Goal: Task Accomplishment & Management: Use online tool/utility

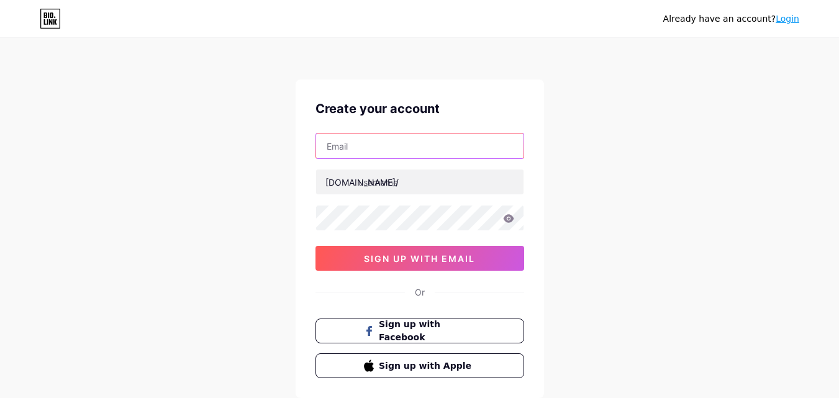
click at [467, 147] on input "text" at bounding box center [419, 145] width 207 height 25
type input "[EMAIL_ADDRESS][DOMAIN_NAME]"
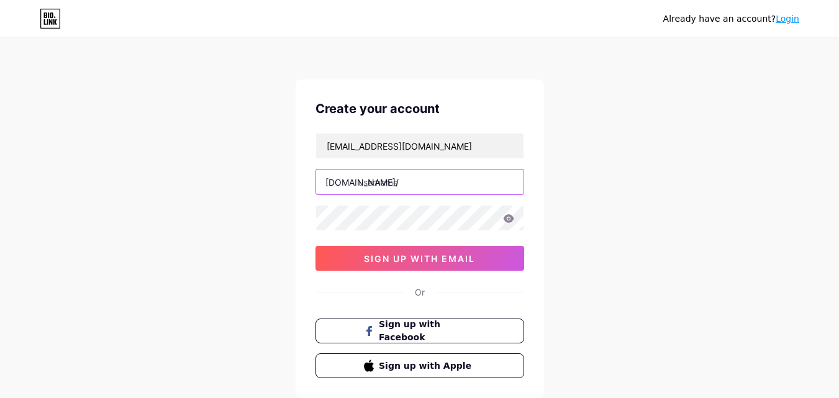
click at [429, 189] on input "text" at bounding box center [419, 181] width 207 height 25
type input "uploadgadget"
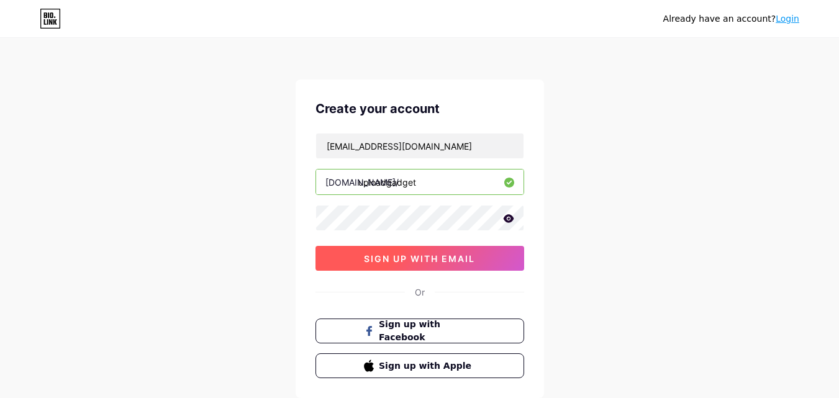
click at [432, 266] on button "sign up with email" at bounding box center [419, 258] width 209 height 25
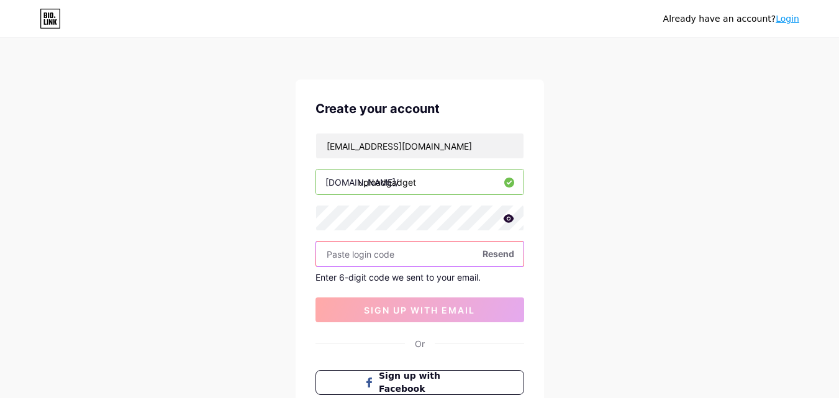
paste input "832513"
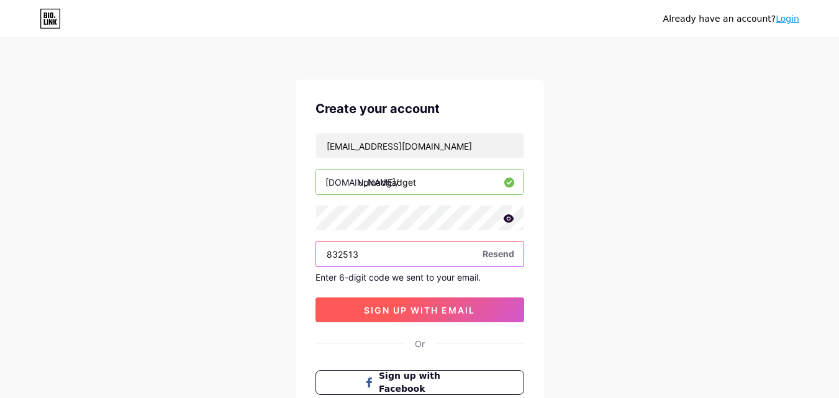
type input "832513"
click at [392, 307] on span "sign up with email" at bounding box center [419, 310] width 111 height 11
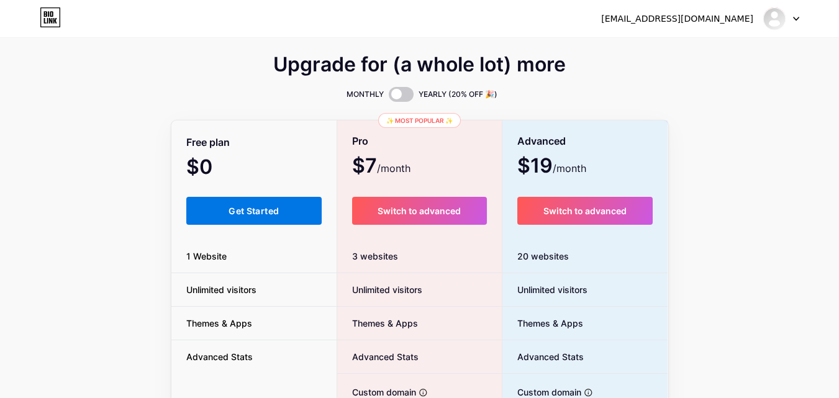
click at [238, 211] on span "Get Started" at bounding box center [253, 210] width 50 height 11
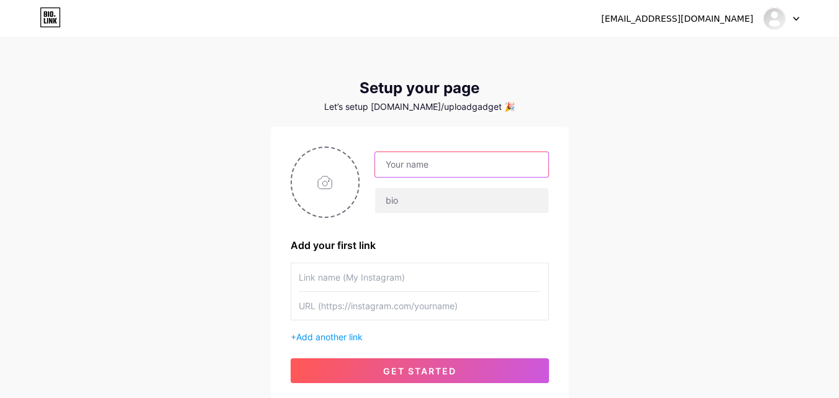
click at [426, 172] on input "text" at bounding box center [461, 164] width 173 height 25
type input "Upload Gadget"
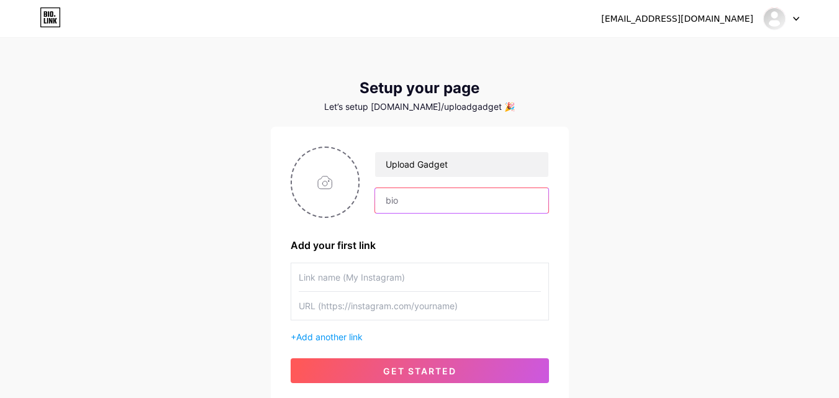
click at [411, 198] on input "text" at bounding box center [461, 200] width 173 height 25
paste input "🚀 Upload Gadget – Your 2025 Trend Hub 🛒 Discover the latest & greatest in onlin…"
drag, startPoint x: 409, startPoint y: 207, endPoint x: 366, endPoint y: 207, distance: 42.8
click at [366, 207] on div "Upload Gadget 🚀 Upload Gadget – Your 2025 Trend Hub 🛒 Discover the latest & gre…" at bounding box center [453, 182] width 189 height 62
type input "🚀 Upload Gadget – Your 2025 Trend Hub 🛒 Discover the latest & greatest in onlin…"
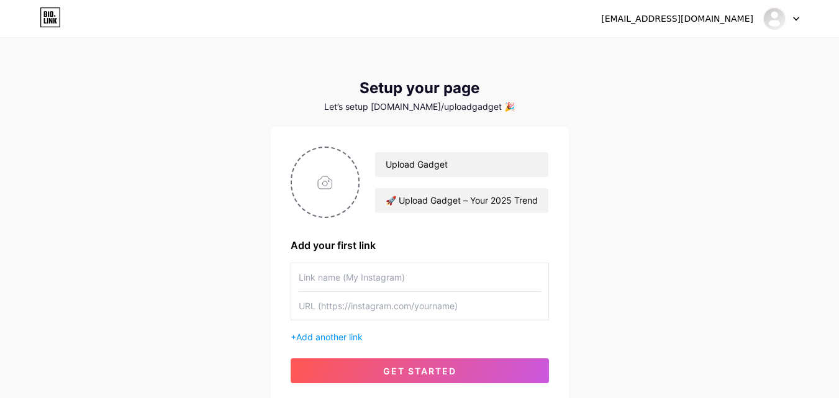
click at [730, 237] on div "[EMAIL_ADDRESS][DOMAIN_NAME] Dashboard Logout Setup your page Let’s setup [DOMA…" at bounding box center [419, 221] width 839 height 443
click at [333, 192] on input "file" at bounding box center [325, 182] width 67 height 69
type input "C:\fakepath\IMG-20250806-WA0024(1).jpg"
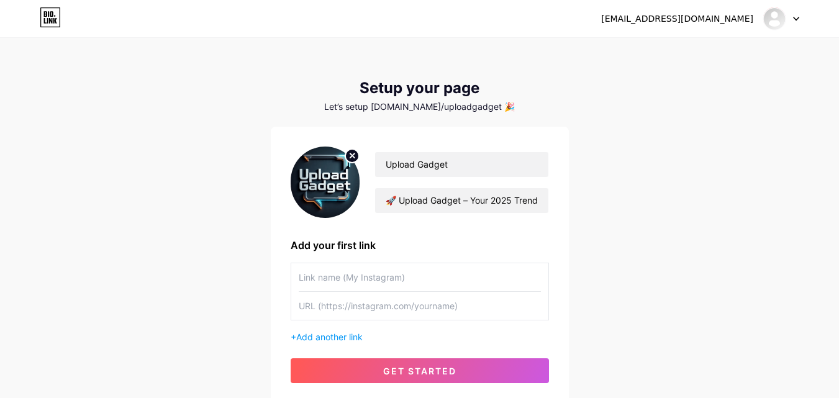
click at [443, 279] on input "text" at bounding box center [420, 277] width 242 height 28
type input "I"
type input "Instagram"
click at [433, 317] on input "text" at bounding box center [420, 306] width 242 height 28
click at [343, 311] on input "text" at bounding box center [420, 306] width 242 height 28
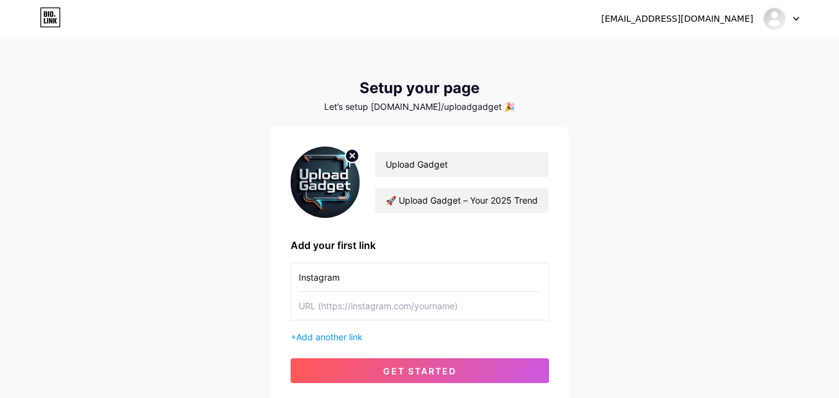
paste input "[URL][DOMAIN_NAME]"
type input "[URL][DOMAIN_NAME]"
click at [343, 334] on span "Add another link" at bounding box center [329, 337] width 66 height 11
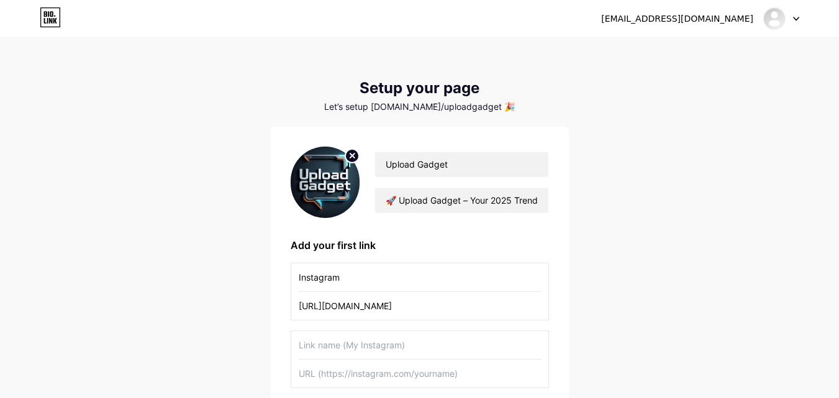
click at [343, 334] on input "text" at bounding box center [420, 345] width 242 height 28
type input "Tiktok"
click at [344, 377] on input "text" at bounding box center [420, 373] width 242 height 28
click at [346, 376] on input "text" at bounding box center [420, 373] width 242 height 28
paste input "[URL][EMAIL_ADDRESS][DOMAIN_NAME][DOMAIN_NAME]"
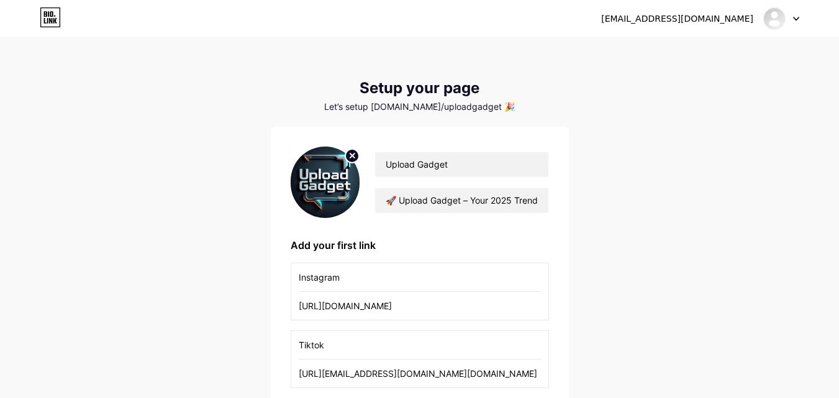
type input "[URL][EMAIL_ADDRESS][DOMAIN_NAME][DOMAIN_NAME]"
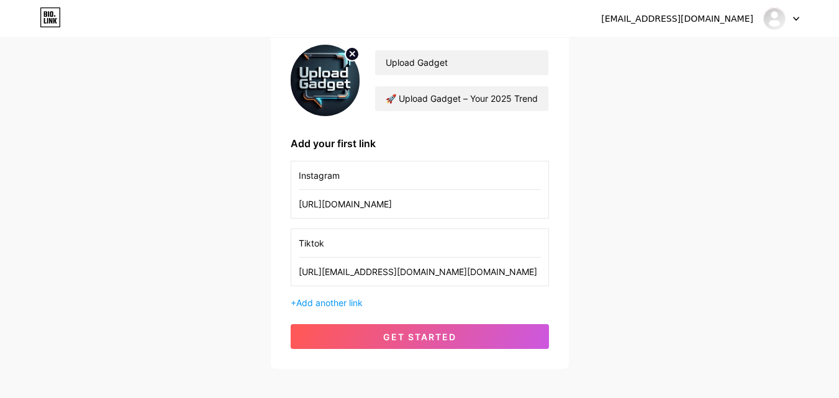
scroll to position [103, 0]
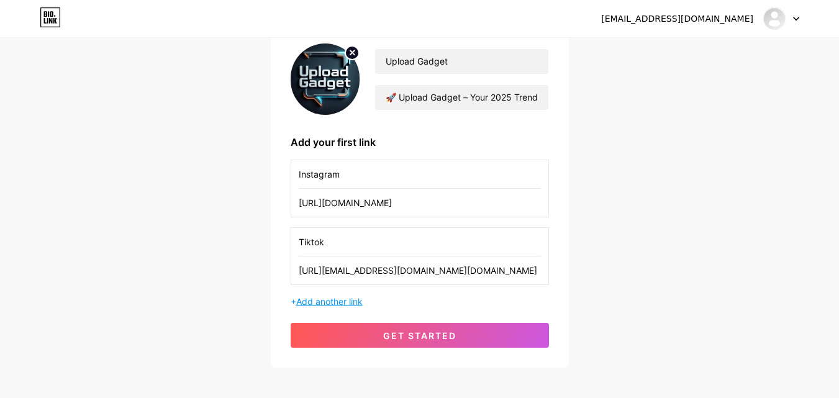
click at [350, 299] on span "Add another link" at bounding box center [329, 301] width 66 height 11
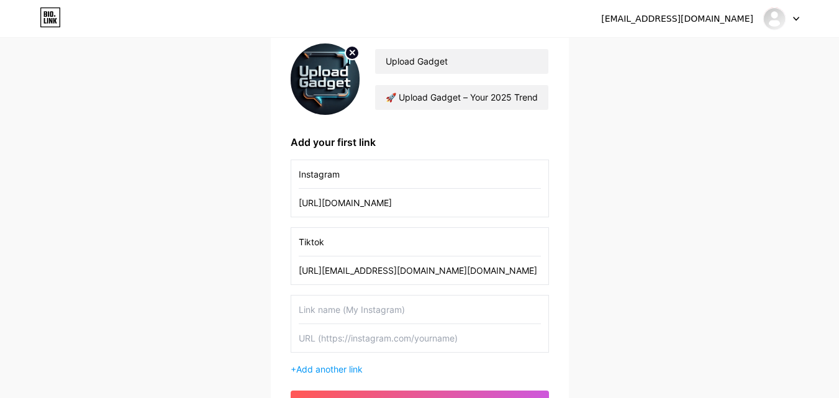
click at [351, 311] on input "text" at bounding box center [420, 310] width 242 height 28
type input "Facebook Page"
click at [354, 333] on input "text" at bounding box center [420, 338] width 242 height 28
paste input "[URL][DOMAIN_NAME]"
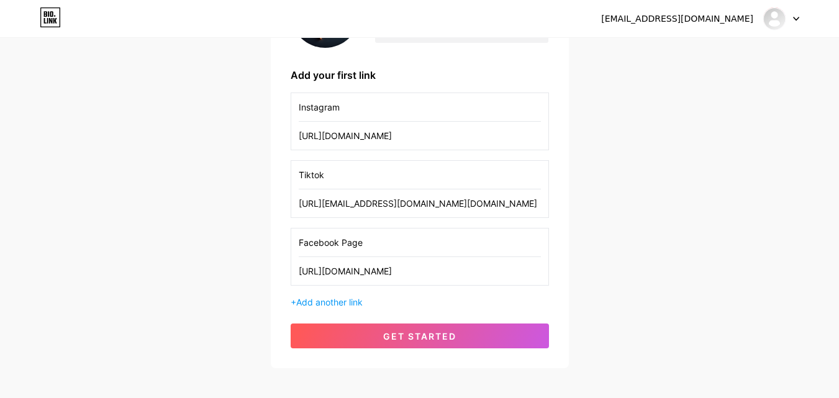
scroll to position [173, 0]
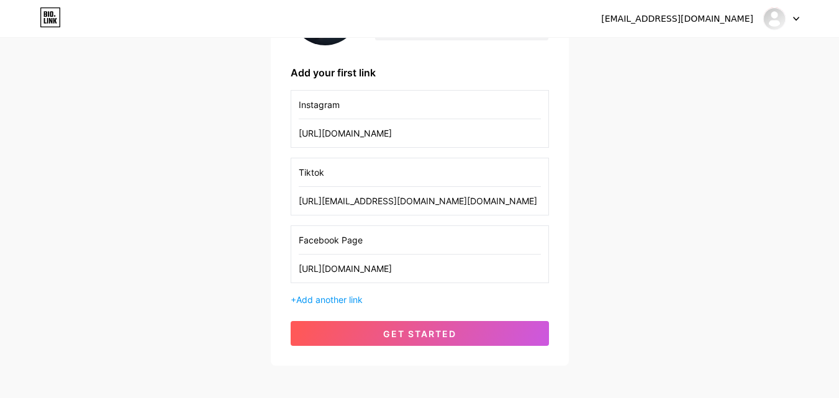
type input "[URL][DOMAIN_NAME]"
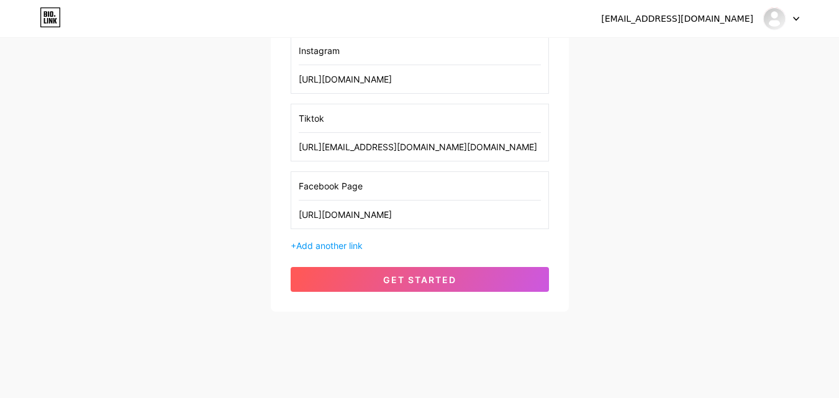
scroll to position [230, 0]
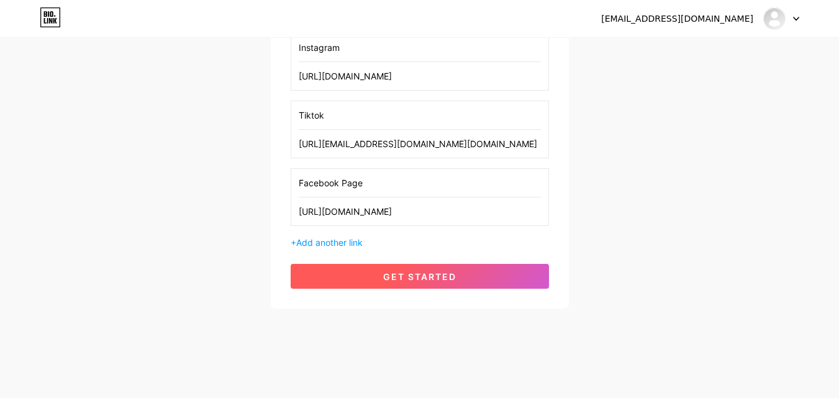
click at [446, 285] on button "get started" at bounding box center [420, 276] width 258 height 25
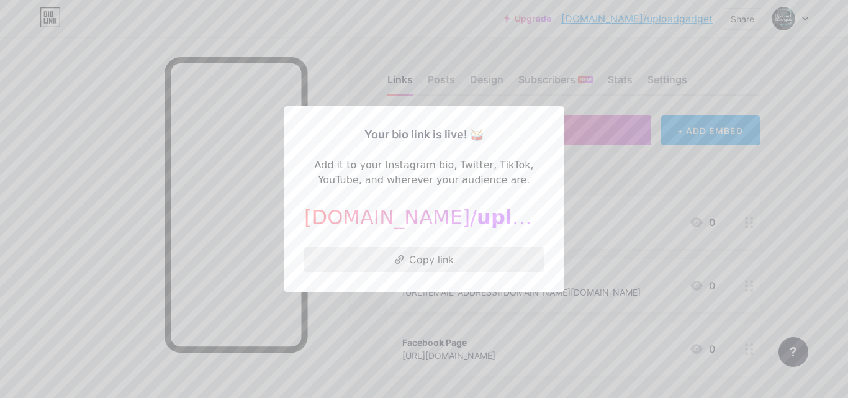
click at [422, 264] on button "Copy link" at bounding box center [424, 259] width 240 height 25
click at [426, 249] on button "Copy link" at bounding box center [424, 259] width 240 height 25
click at [426, 249] on button "Copied!" at bounding box center [424, 259] width 240 height 25
click at [410, 263] on button "Copy link" at bounding box center [424, 259] width 240 height 25
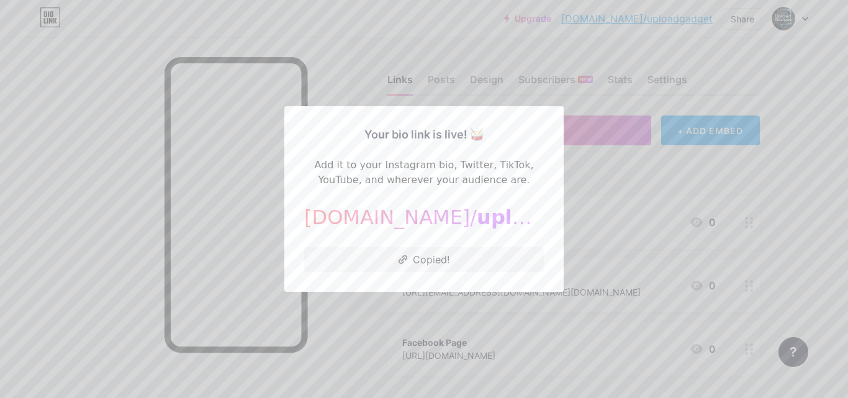
click at [675, 170] on div at bounding box center [424, 199] width 848 height 398
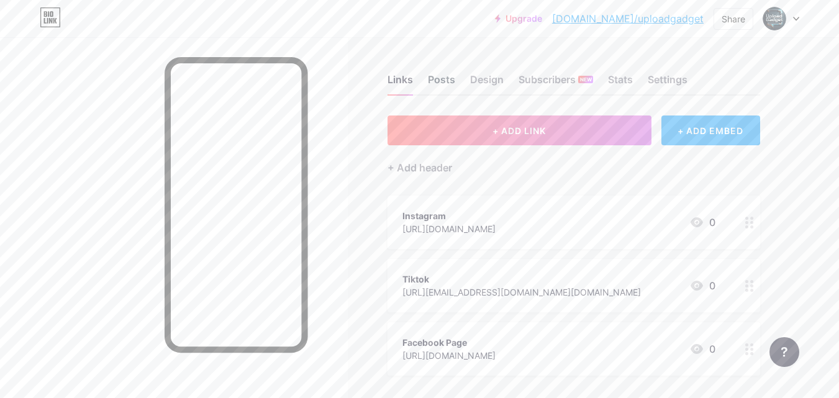
click at [450, 79] on div "Posts" at bounding box center [441, 83] width 27 height 22
click at [490, 78] on div "Design" at bounding box center [487, 83] width 34 height 22
click at [544, 86] on div "Subscribers NEW" at bounding box center [555, 83] width 74 height 22
click at [621, 82] on div "Stats" at bounding box center [620, 83] width 25 height 22
click at [669, 86] on div "Settings" at bounding box center [668, 83] width 40 height 22
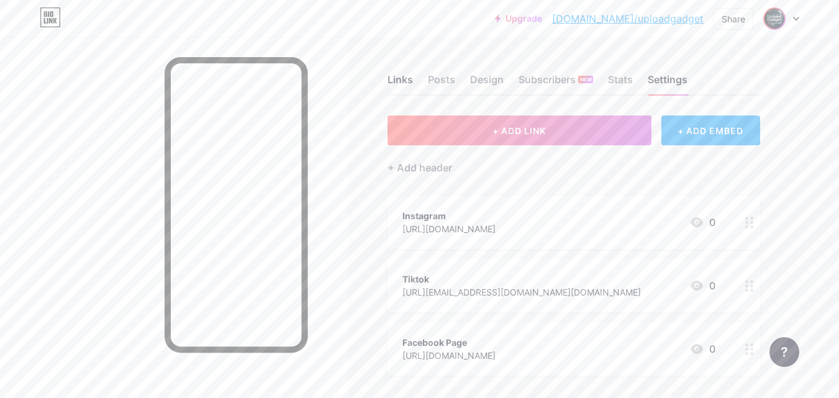
click at [782, 19] on img at bounding box center [774, 19] width 20 height 20
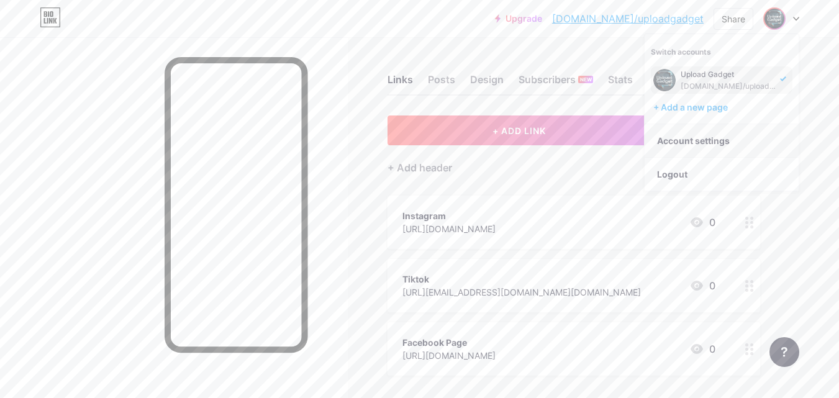
click at [731, 144] on link "Account settings" at bounding box center [721, 141] width 154 height 34
click at [681, 140] on link "Account settings" at bounding box center [721, 141] width 154 height 34
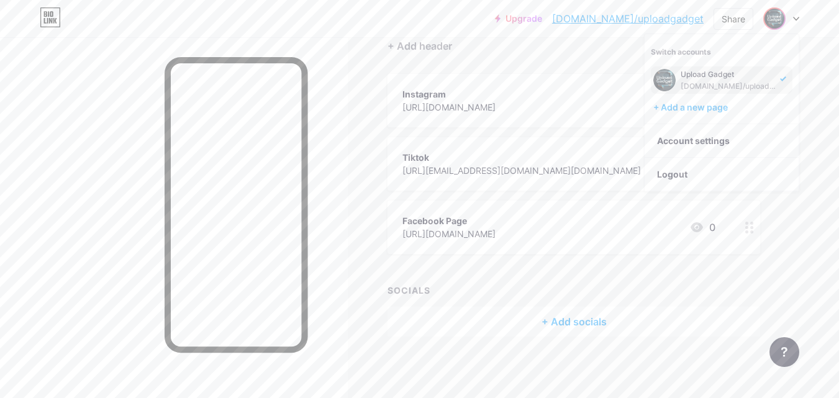
scroll to position [66, 0]
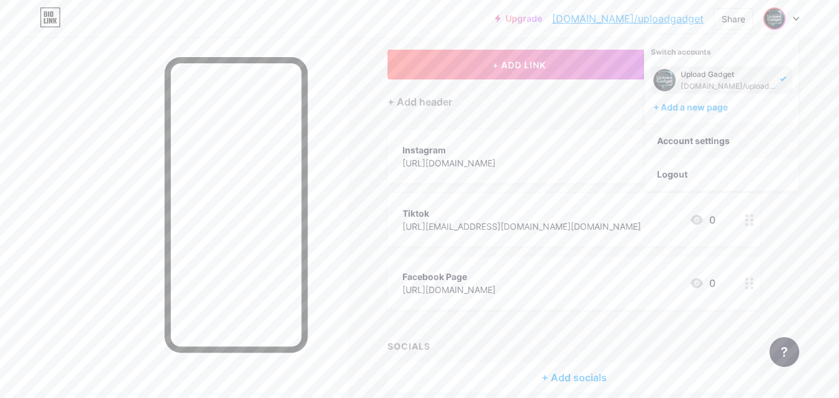
click at [700, 137] on link "Account settings" at bounding box center [721, 141] width 154 height 34
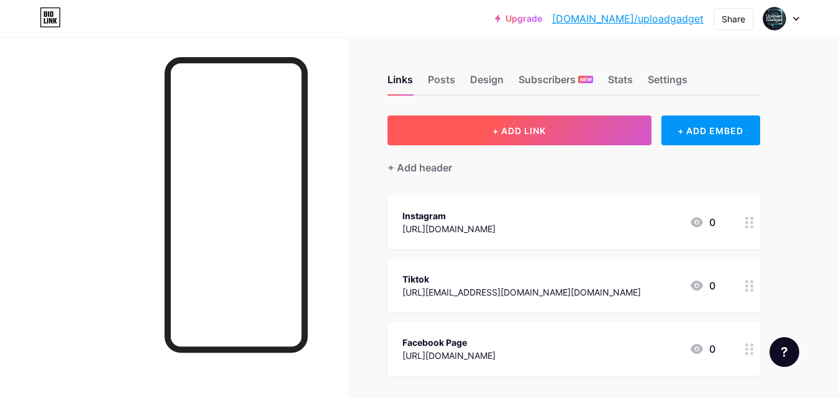
click at [545, 137] on button "+ ADD LINK" at bounding box center [519, 130] width 264 height 30
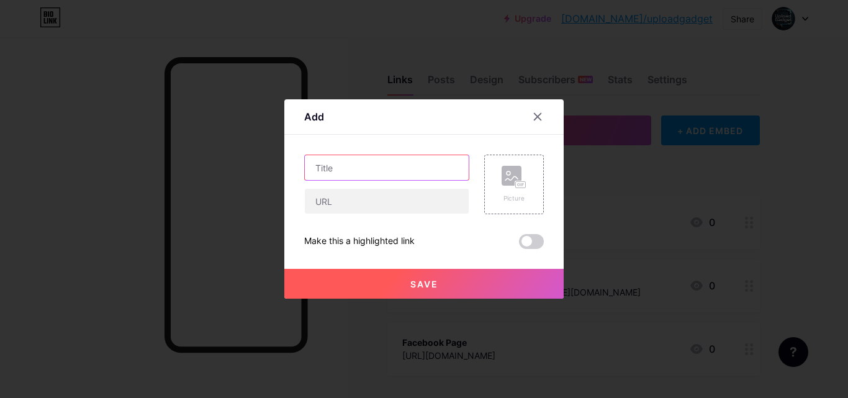
click at [350, 174] on input "text" at bounding box center [387, 167] width 164 height 25
paste input "Advanced Amino Formula Supplements - health"
drag, startPoint x: 433, startPoint y: 172, endPoint x: 466, endPoint y: 170, distance: 33.0
click at [466, 170] on div "Advanced Amino Formula Supplements - health Picture" at bounding box center [424, 185] width 240 height 60
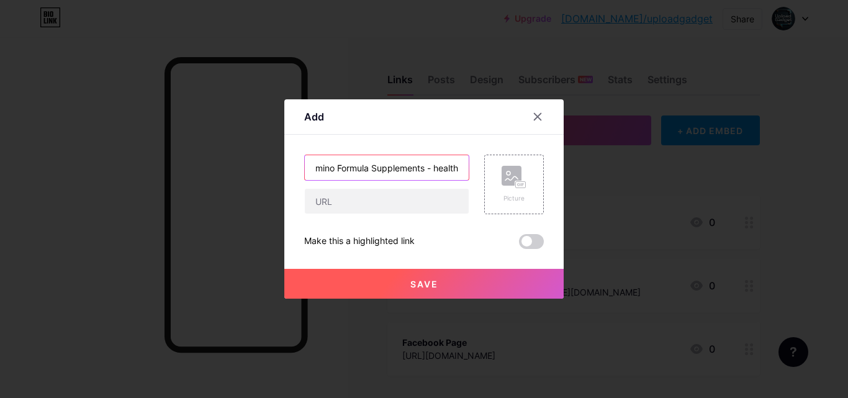
click at [425, 168] on input "Advanced Amino Formula Supplements - health" at bounding box center [387, 167] width 164 height 25
type input "Advanced Amino Formula Supplements - health"
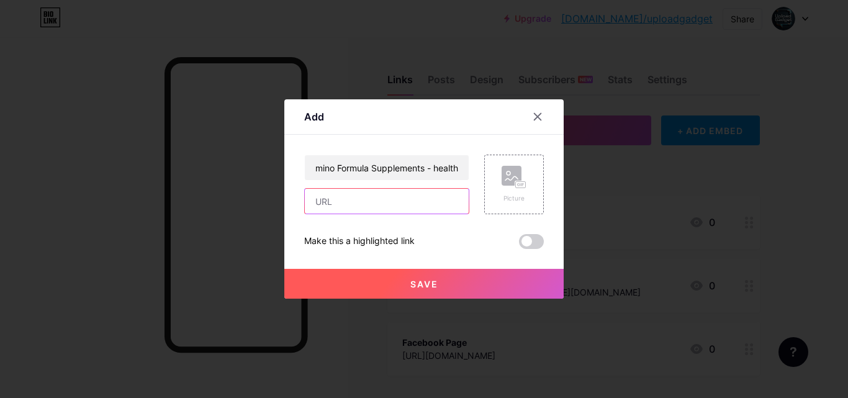
scroll to position [0, 0]
click at [427, 201] on input "text" at bounding box center [387, 201] width 164 height 25
click at [417, 200] on input "text" at bounding box center [387, 201] width 164 height 25
paste input "https://www.advancedbionutritionals.com/DS24/Advanced-Amino/Muscle-Mass-Loss/VS…"
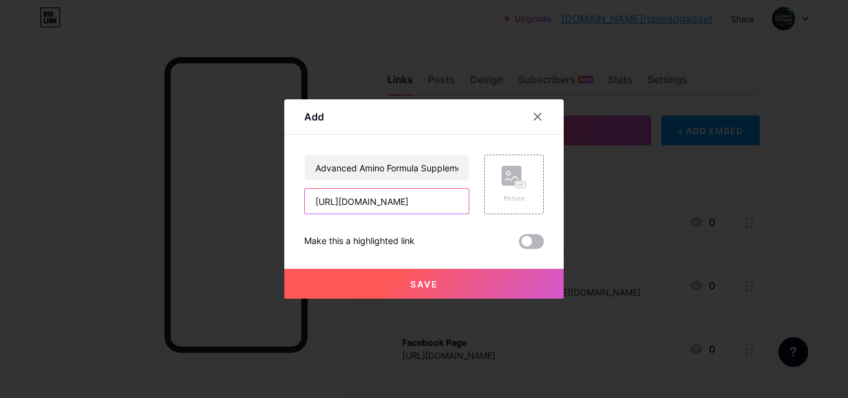
type input "https://www.advancedbionutritionals.com/DS24/Advanced-Amino/Muscle-Mass-Loss/VS…"
click at [531, 240] on span at bounding box center [531, 241] width 25 height 15
click at [519, 245] on input "checkbox" at bounding box center [519, 245] width 0 height 0
click at [507, 191] on div "Picture" at bounding box center [514, 184] width 25 height 37
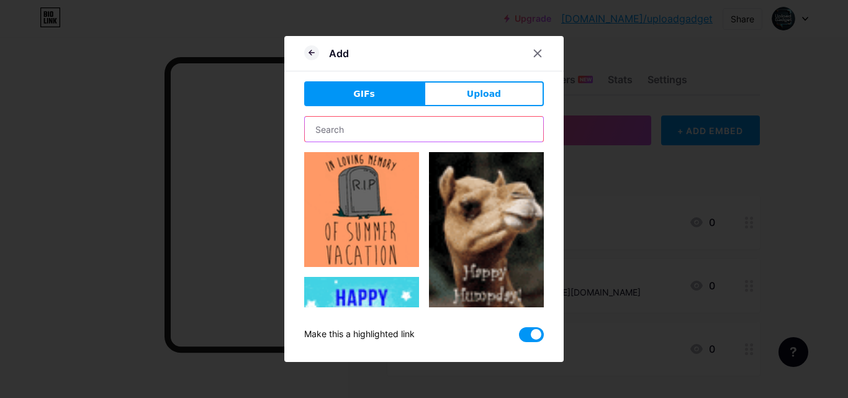
click at [423, 129] on input "text" at bounding box center [424, 129] width 238 height 25
click at [390, 125] on input "text" at bounding box center [424, 129] width 238 height 25
paste input "Advanced Amino Formula Supplements - health"
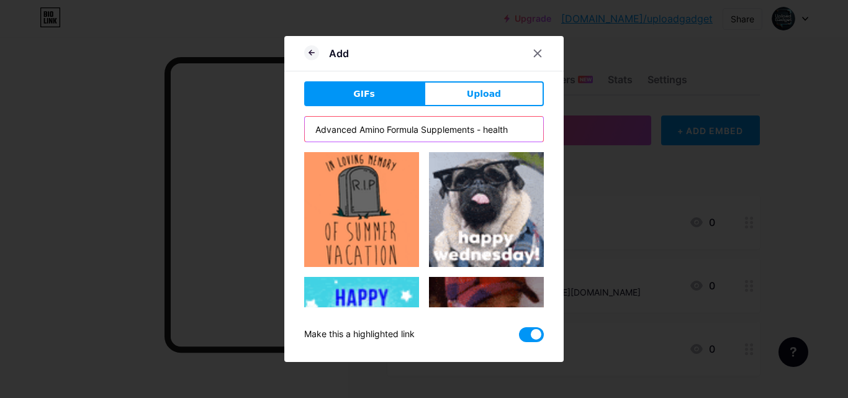
type input "Advanced Amino Formula Supplements - health"
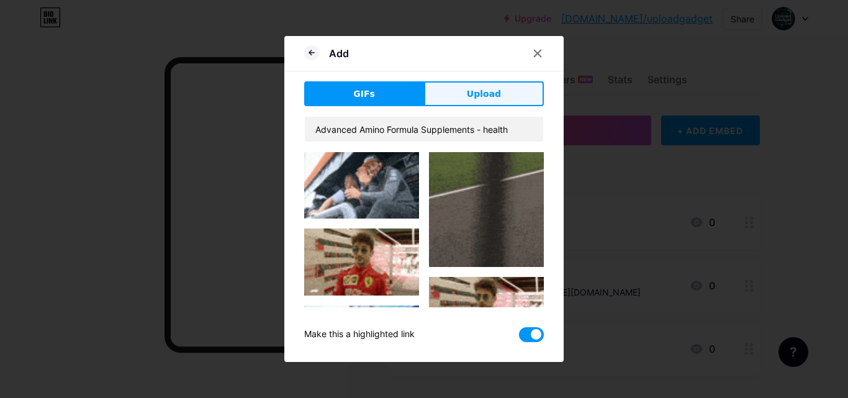
click at [467, 88] on span "Upload" at bounding box center [484, 94] width 34 height 13
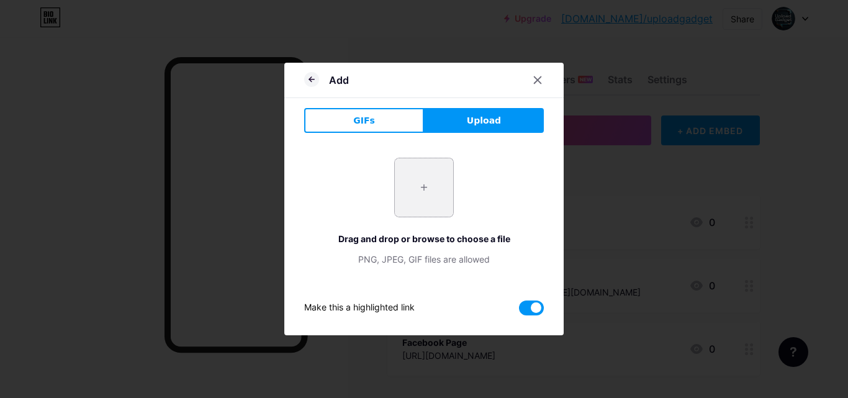
click at [417, 182] on input "file" at bounding box center [424, 187] width 58 height 58
type input "C:\fakepath\Advanced-Amino-Formula-.png"
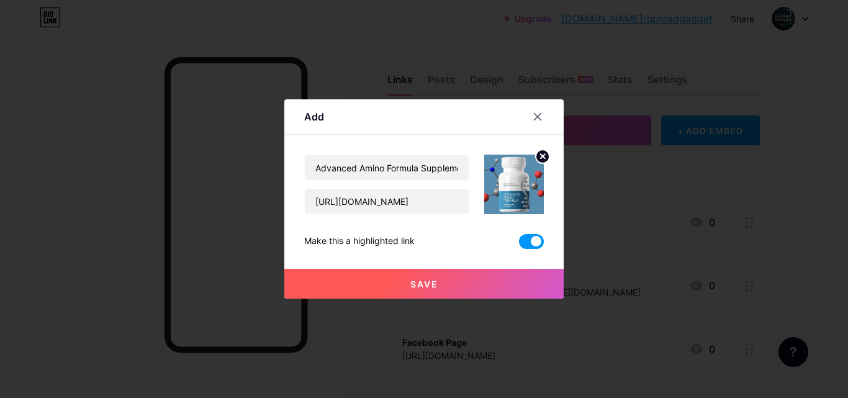
click at [431, 279] on span "Save" at bounding box center [424, 284] width 28 height 11
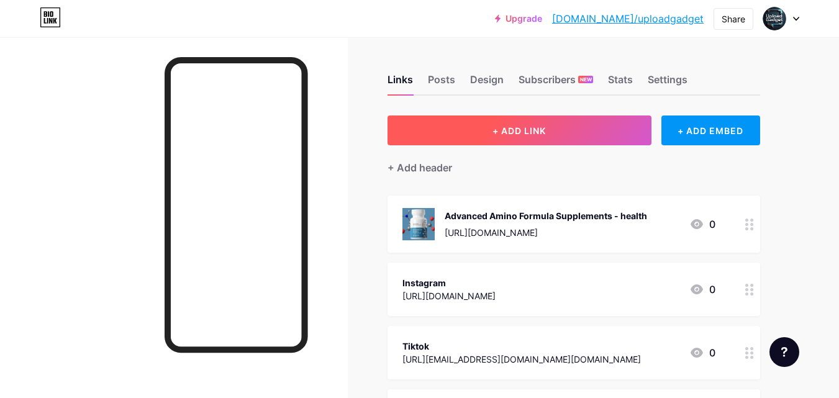
click at [440, 134] on button "+ ADD LINK" at bounding box center [519, 130] width 264 height 30
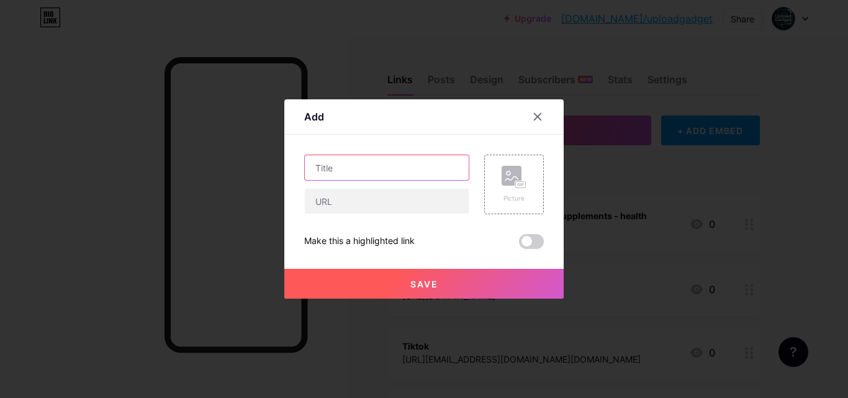
click at [378, 167] on input "text" at bounding box center [387, 167] width 164 height 25
paste input "CircO2 Nitric Oxide Booster Supplements - health"
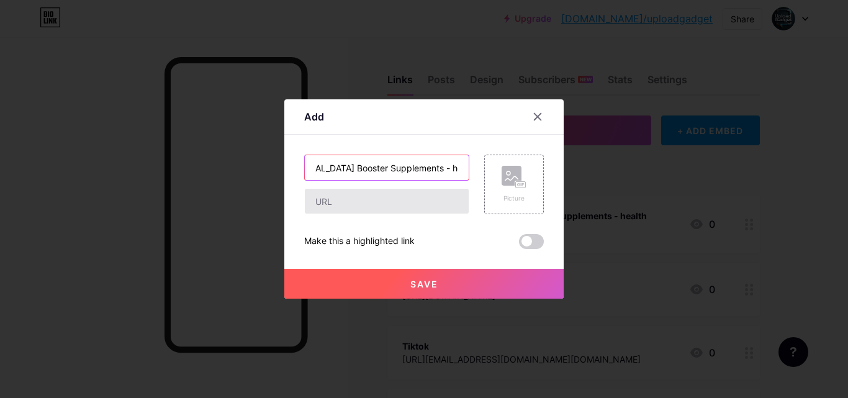
type input "CircO2 Nitric Oxide Booster Supplements - health"
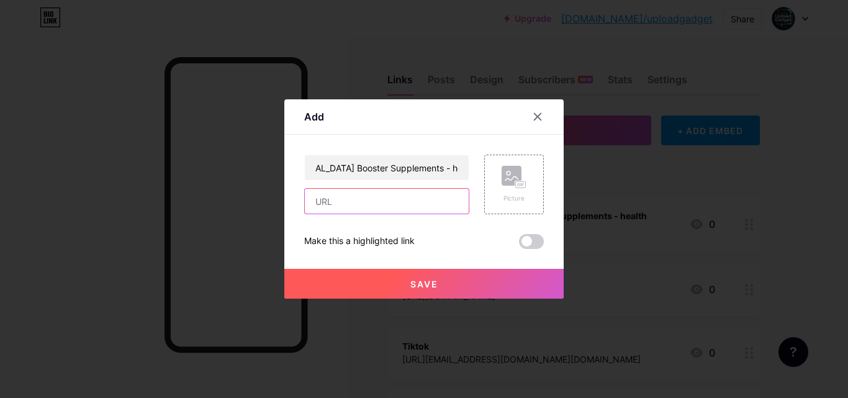
scroll to position [0, 0]
click at [377, 198] on input "text" at bounding box center [387, 201] width 164 height 25
click at [391, 204] on input "text" at bounding box center [387, 201] width 164 height 25
paste input "https://www.advancedbionutritionals.com/DS24/Nitric-Oxide-Supplements/Superhuma…"
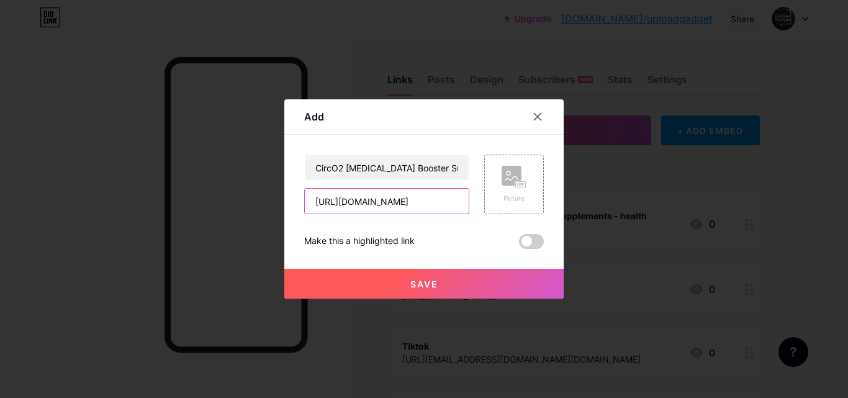
type input "https://www.advancedbionutritionals.com/DS24/Nitric-Oxide-Supplements/Superhuma…"
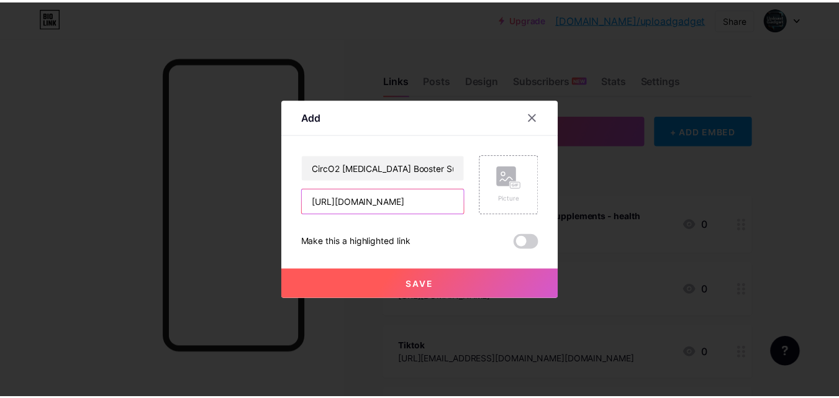
scroll to position [0, 0]
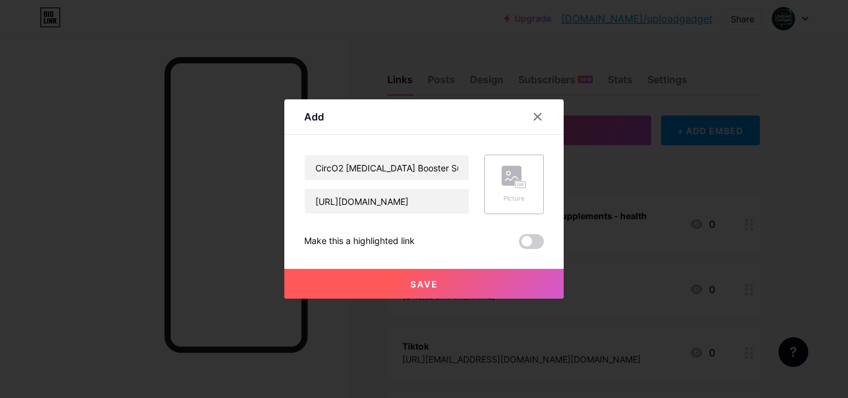
click at [516, 181] on rect at bounding box center [520, 184] width 11 height 7
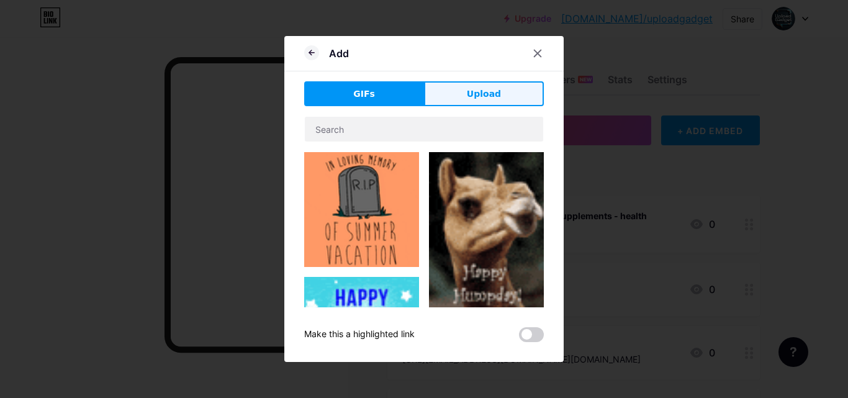
click at [475, 101] on button "Upload" at bounding box center [484, 93] width 120 height 25
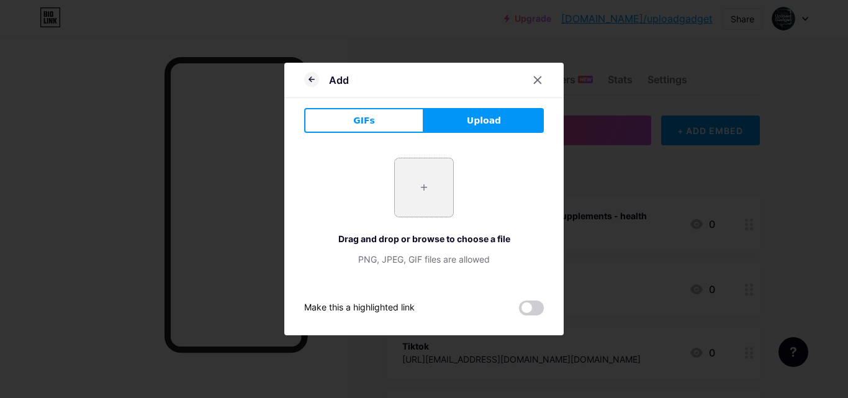
click at [442, 177] on input "file" at bounding box center [424, 187] width 58 height 58
type input "C:\fakepath\61N0Q4EYeoL._UF350,350_QL80_.jpg"
click at [541, 300] on div "Add GIFs Upload Content YouTube Play YouTube video without leaving your page. A…" at bounding box center [423, 199] width 279 height 273
click at [530, 309] on span at bounding box center [531, 307] width 25 height 15
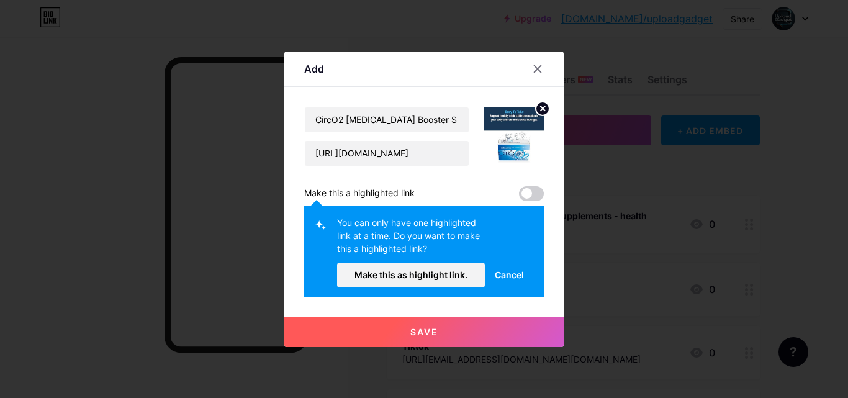
click at [526, 191] on span at bounding box center [531, 193] width 25 height 15
click at [407, 276] on span "Make this as highlight link." at bounding box center [410, 274] width 113 height 11
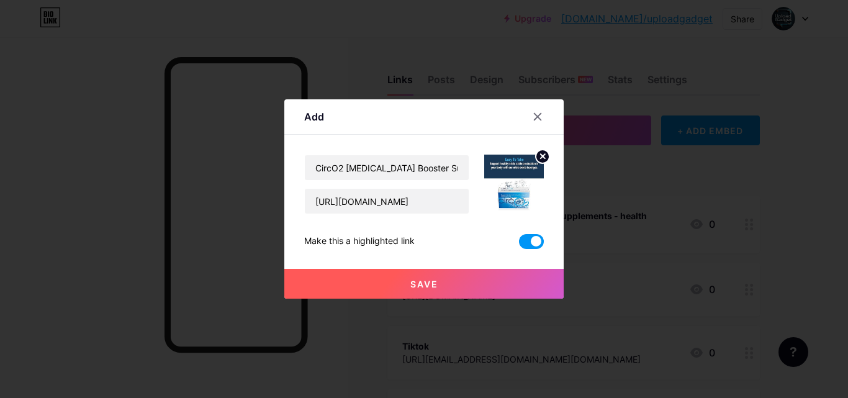
click at [433, 275] on button "Save" at bounding box center [423, 284] width 279 height 30
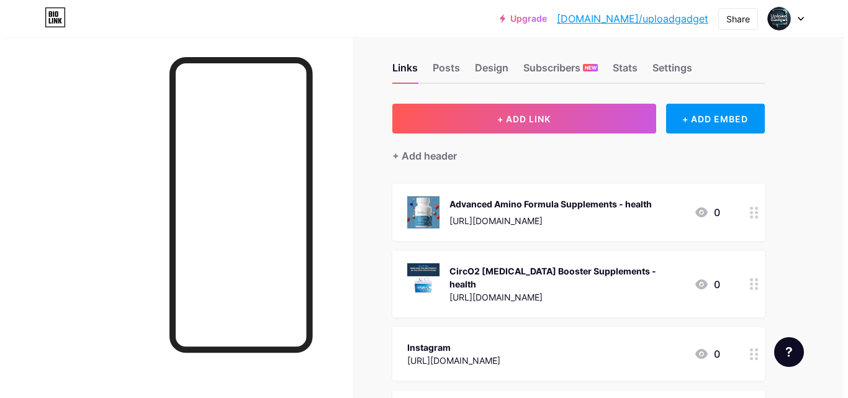
scroll to position [6, 0]
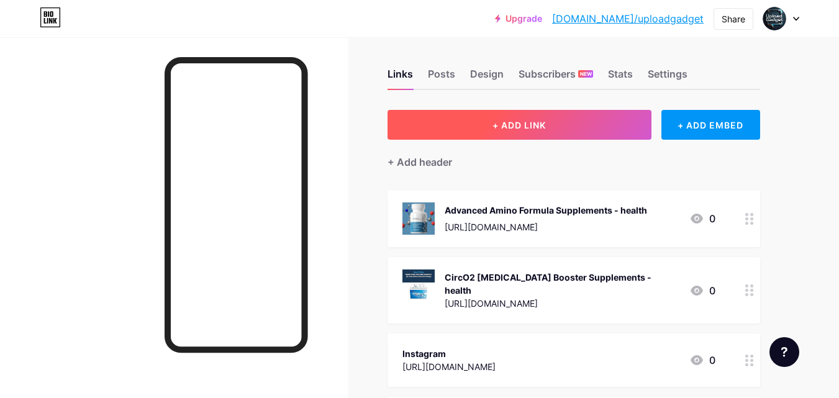
click at [538, 128] on span "+ ADD LINK" at bounding box center [518, 125] width 53 height 11
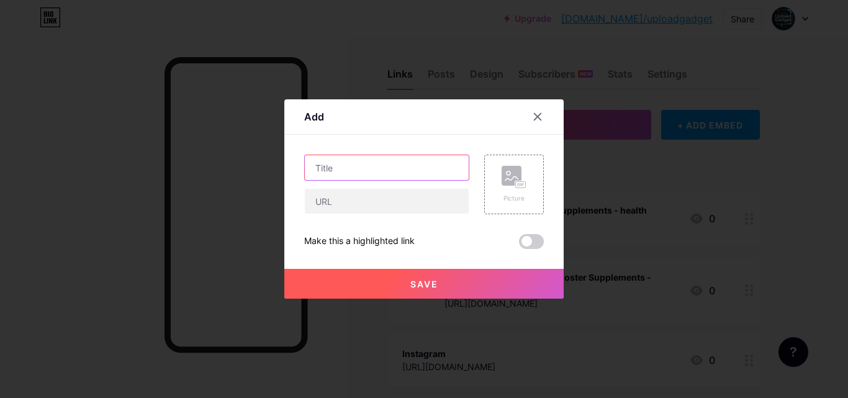
click at [346, 170] on input "text" at bounding box center [387, 167] width 164 height 25
paste input "Medicinal Garden Kit – BRAND NEW! Deliverable"
type input "Medicinal Garden Kit – BRAND NEW! Deliverable"
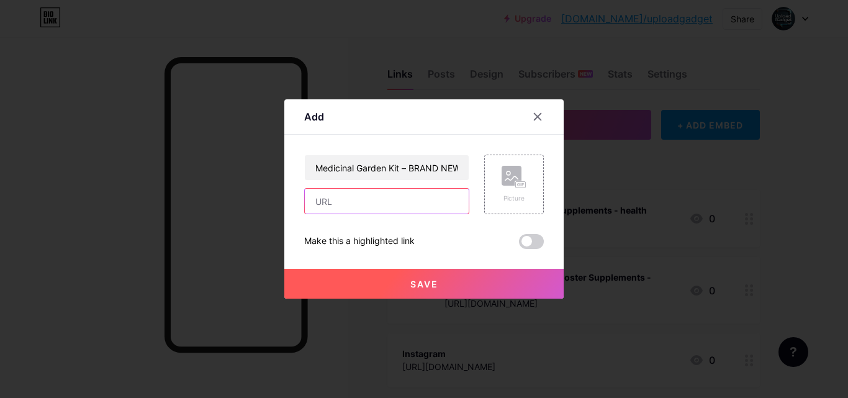
click at [361, 199] on input "text" at bounding box center [387, 201] width 164 height 25
paste input "Medicinal Garden Kit – BRAND NEW! Deliverable"
type input "M"
click at [384, 201] on input "text" at bounding box center [387, 201] width 164 height 25
paste input "https://medicinalseedkit.com/kit/#aff=uploadgadgetonline"
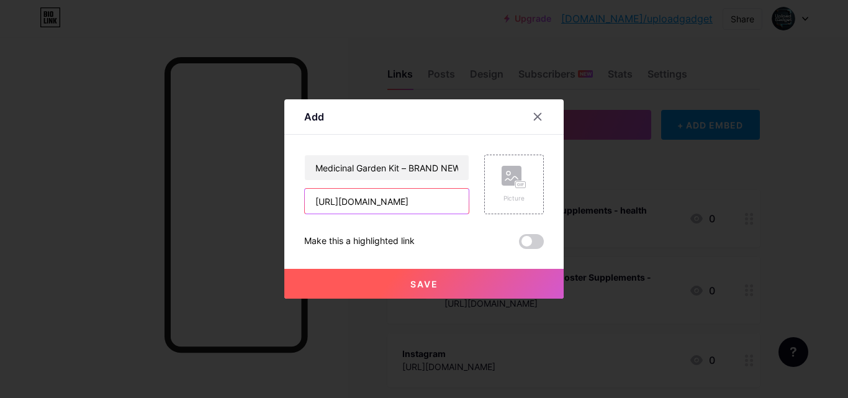
scroll to position [0, 96]
type input "https://medicinalseedkit.com/kit/#aff=uploadgadgetonline"
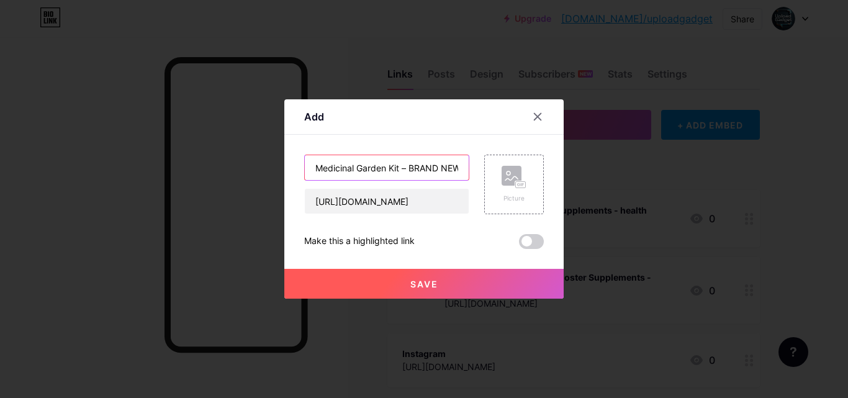
click at [441, 168] on input "Medicinal Garden Kit – BRAND NEW! Deliverable" at bounding box center [387, 167] width 164 height 25
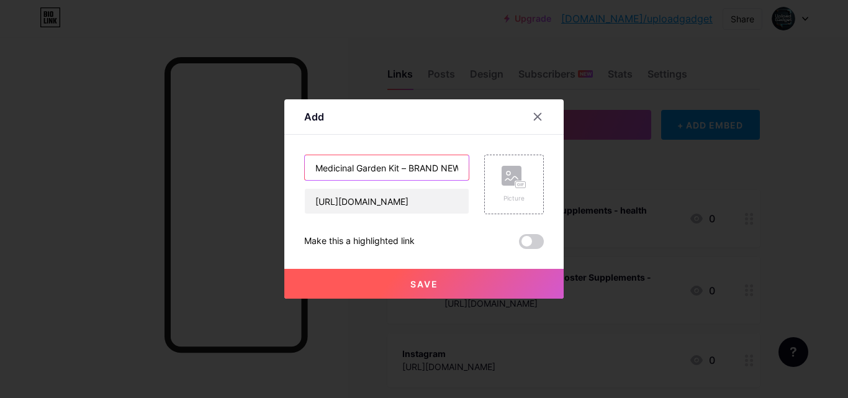
click at [441, 168] on input "Medicinal Garden Kit – BRAND NEW! Deliverable" at bounding box center [387, 167] width 164 height 25
click at [505, 188] on icon at bounding box center [514, 177] width 25 height 23
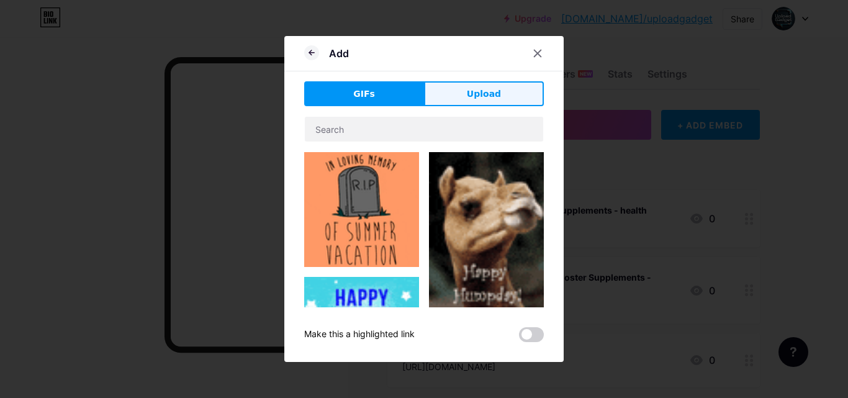
click at [473, 102] on button "Upload" at bounding box center [484, 93] width 120 height 25
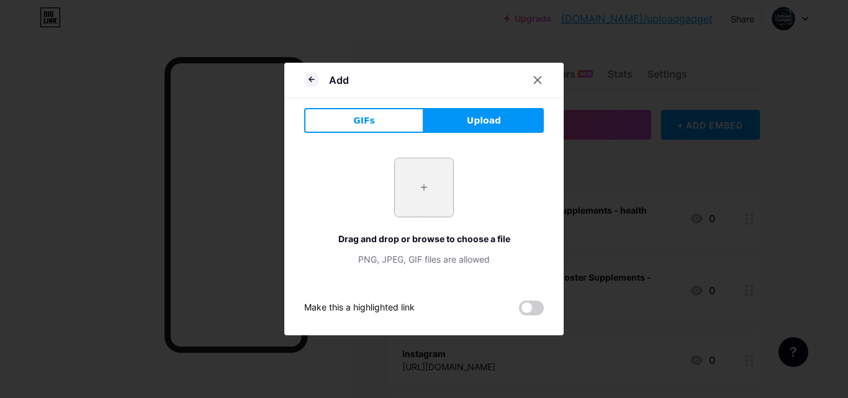
click at [429, 187] on input "file" at bounding box center [424, 187] width 58 height 58
type input "C:\fakepath\12400_MedicinalGardenKit_B_2048x.webp"
click at [526, 313] on span at bounding box center [531, 307] width 25 height 15
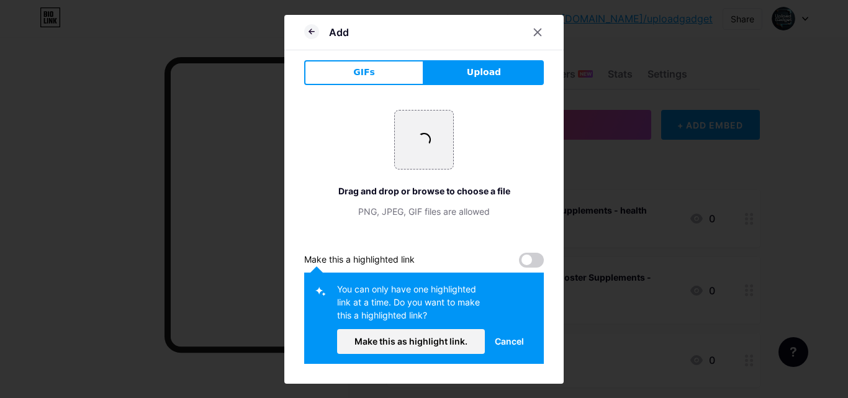
click at [527, 259] on div "+ Drag and drop or browse to choose a file PNG, JPEG, GIF files are allowed Mak…" at bounding box center [424, 229] width 240 height 269
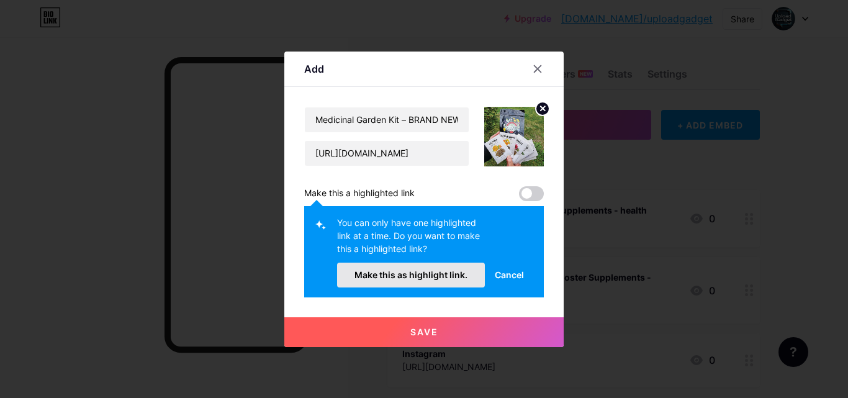
click at [412, 272] on span "Make this as highlight link." at bounding box center [410, 274] width 113 height 11
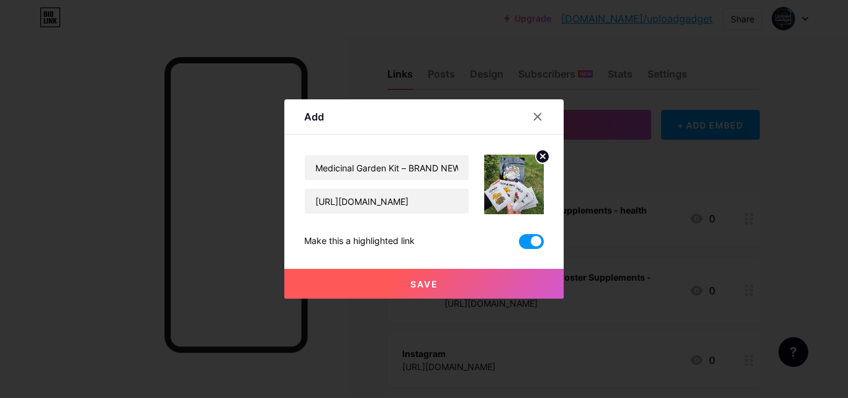
click at [447, 279] on button "Save" at bounding box center [423, 284] width 279 height 30
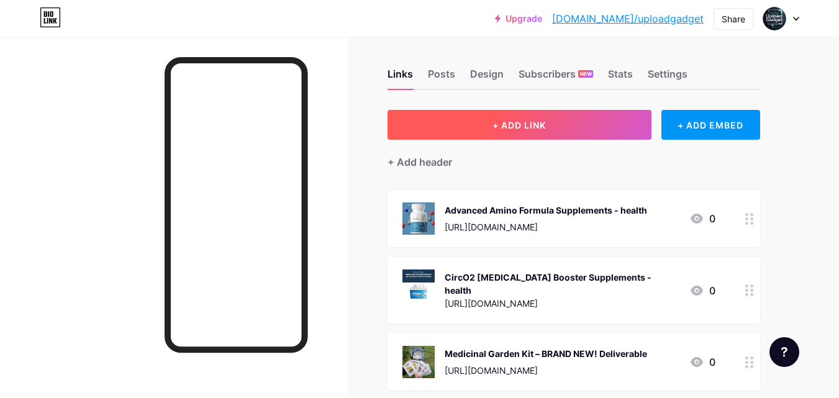
click at [574, 124] on button "+ ADD LINK" at bounding box center [519, 125] width 264 height 30
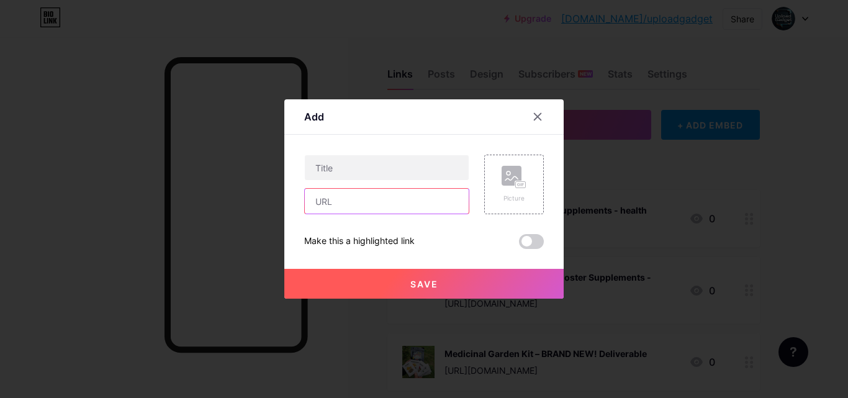
click at [389, 202] on input "text" at bounding box center [387, 201] width 164 height 25
paste input "https://homedoctorbook.com/book/#aff=uploadgadgetonline"
type input "https://homedoctorbook.com/book/#aff=uploadgadgetonline"
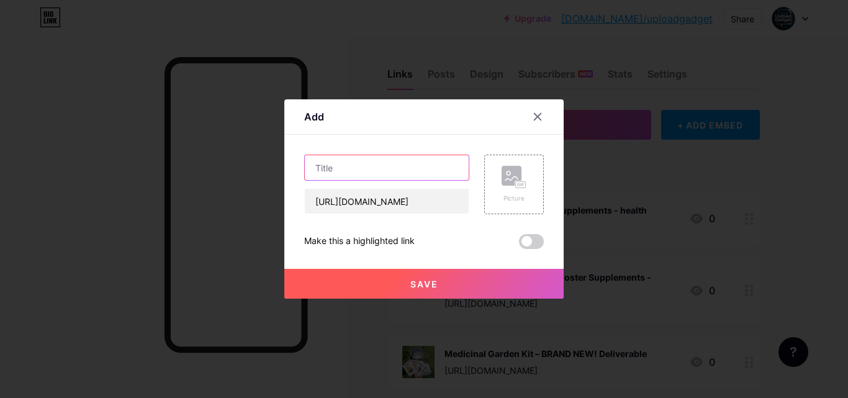
scroll to position [0, 0]
click at [387, 169] on input "text" at bounding box center [387, 167] width 164 height 25
click at [395, 171] on input "text" at bounding box center [387, 167] width 164 height 25
paste input "Home Doctor – BRAND NEW! Book (printed)"
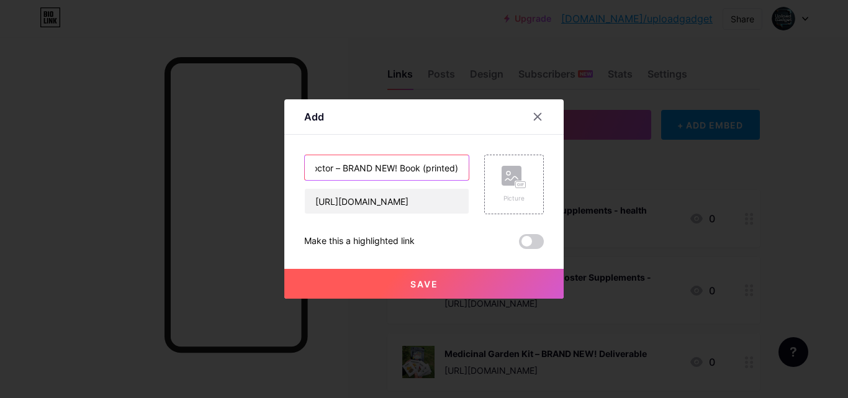
type input "Home Doctor – BRAND NEW! Book (printed)"
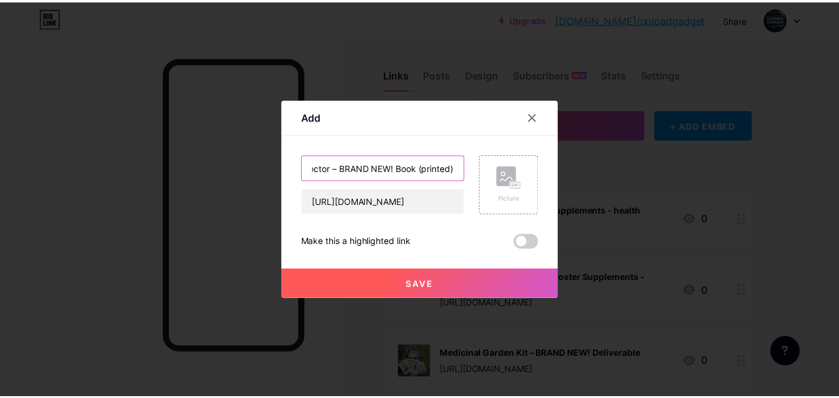
scroll to position [0, 0]
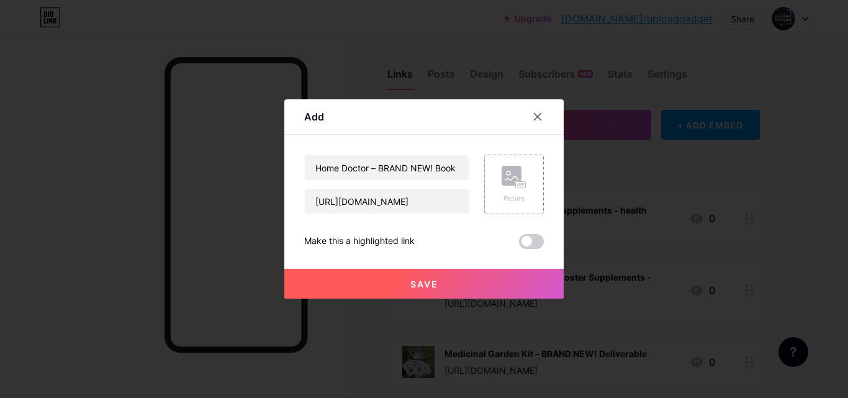
click at [516, 187] on rect at bounding box center [521, 185] width 10 height 6
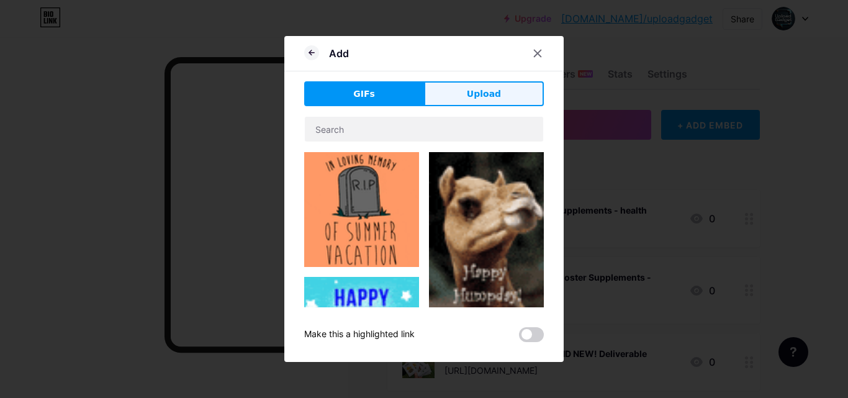
click at [467, 98] on span "Upload" at bounding box center [484, 94] width 34 height 13
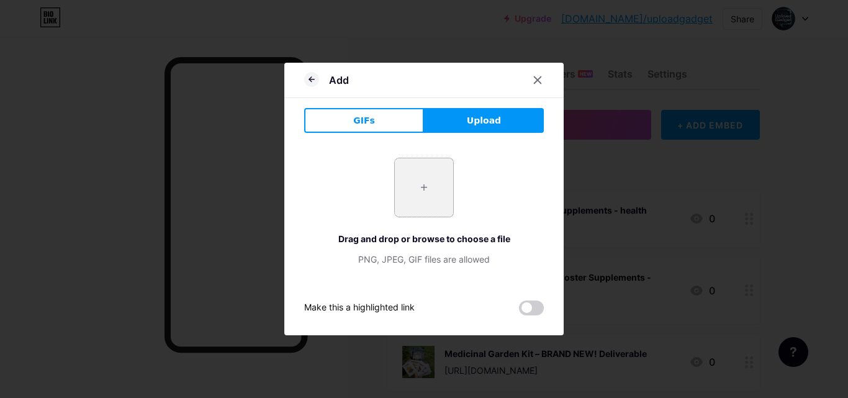
click at [420, 181] on input "file" at bounding box center [424, 187] width 58 height 58
type input "C:\fakepath\63f4c63016c215001cea17ee.jpg"
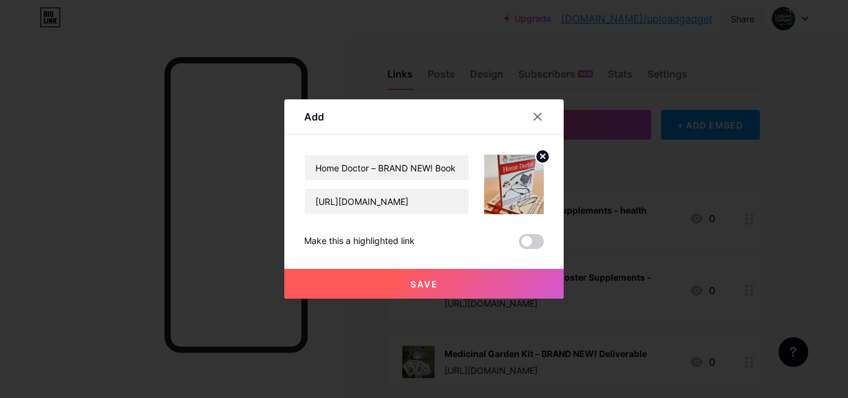
click at [526, 243] on span at bounding box center [531, 241] width 25 height 15
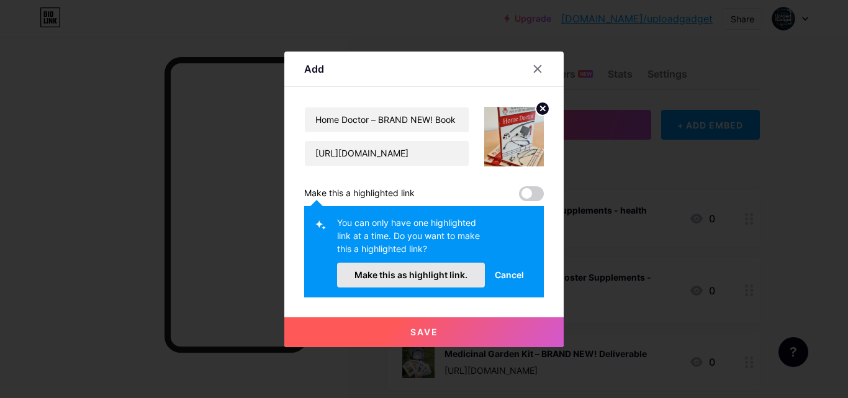
click at [437, 269] on span "Make this as highlight link." at bounding box center [410, 274] width 113 height 11
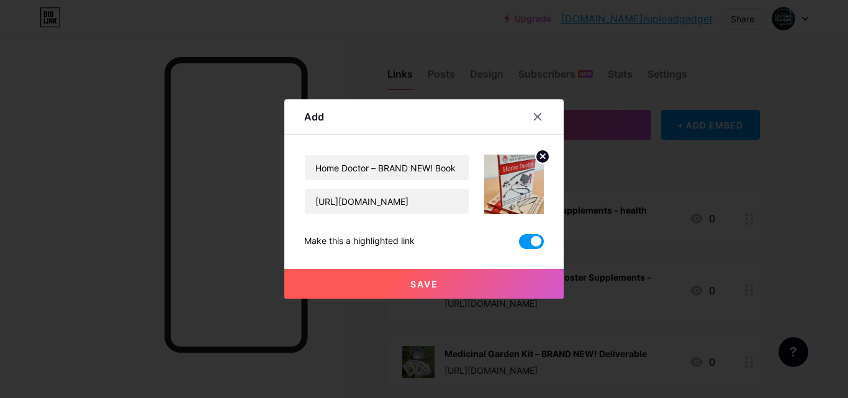
click at [436, 291] on button "Save" at bounding box center [423, 284] width 279 height 30
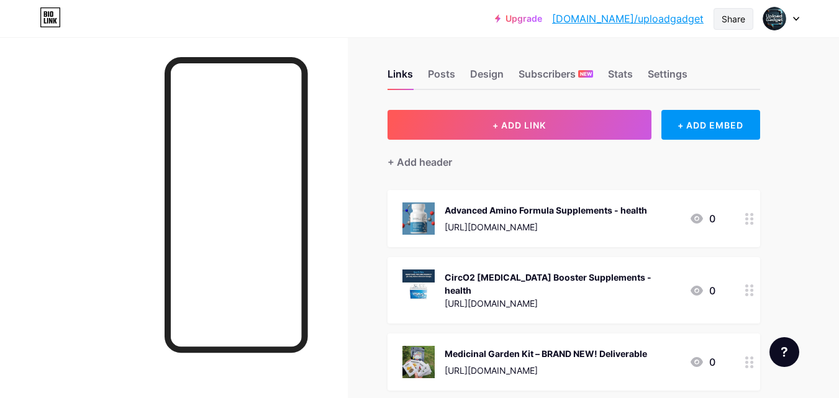
click at [738, 19] on div "Share" at bounding box center [733, 18] width 24 height 13
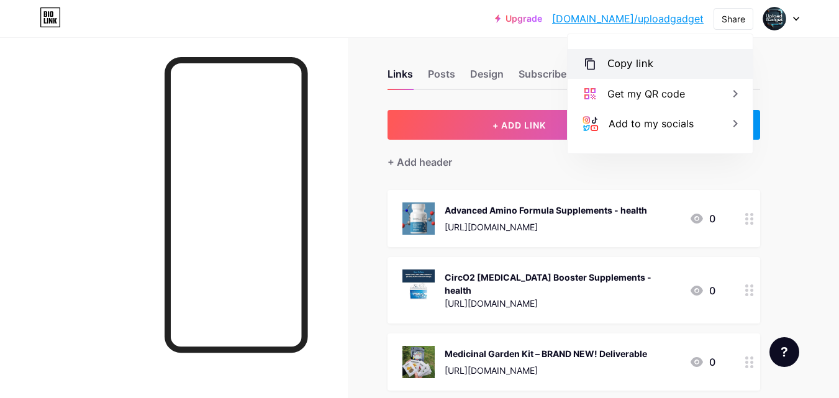
click at [661, 60] on div "Copy link" at bounding box center [659, 64] width 185 height 30
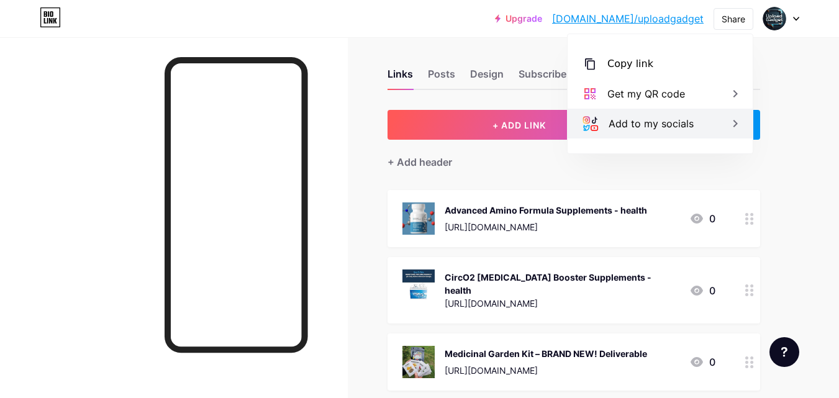
click at [667, 125] on div "Add to my socials" at bounding box center [650, 123] width 85 height 15
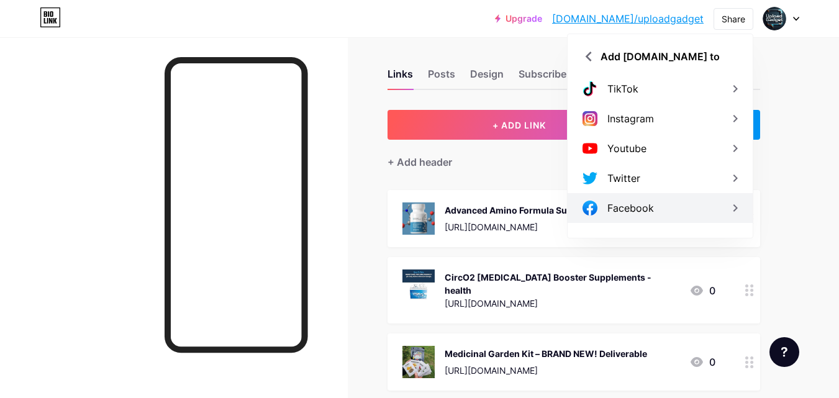
click at [653, 201] on div "Facebook" at bounding box center [630, 208] width 47 height 15
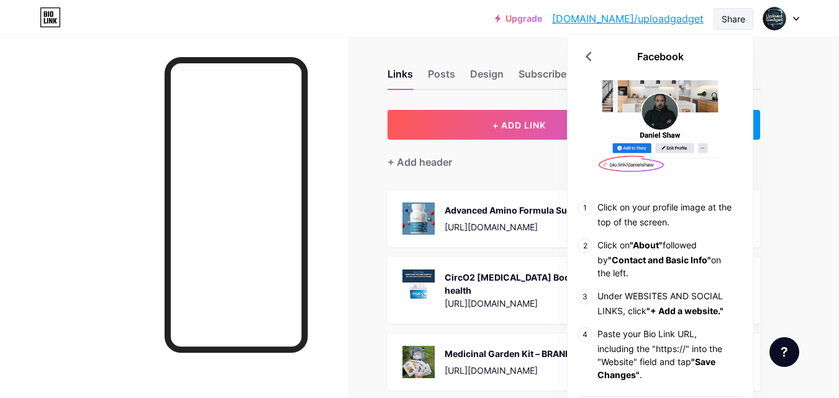
click at [729, 18] on div "Share" at bounding box center [733, 18] width 24 height 13
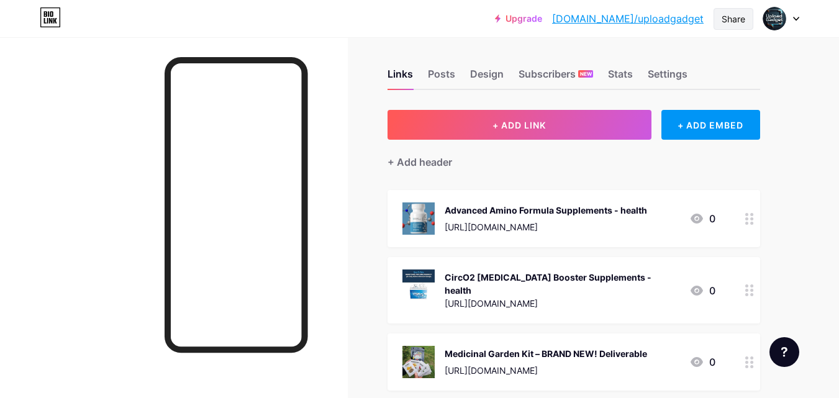
click at [729, 18] on div "Share" at bounding box center [733, 18] width 24 height 13
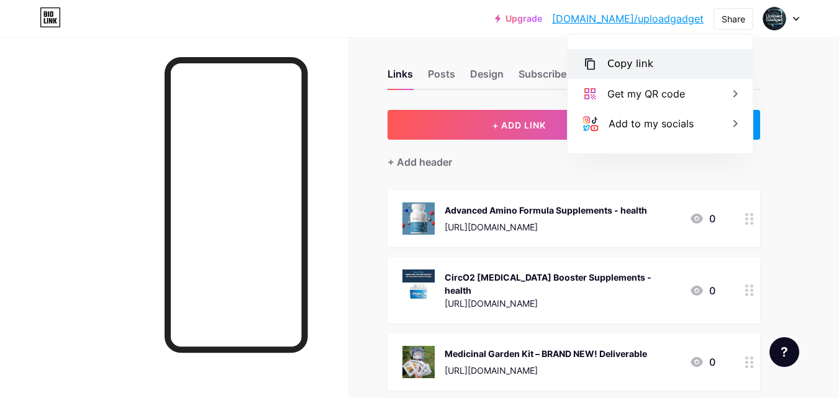
click at [667, 63] on div "Copy link" at bounding box center [659, 64] width 185 height 30
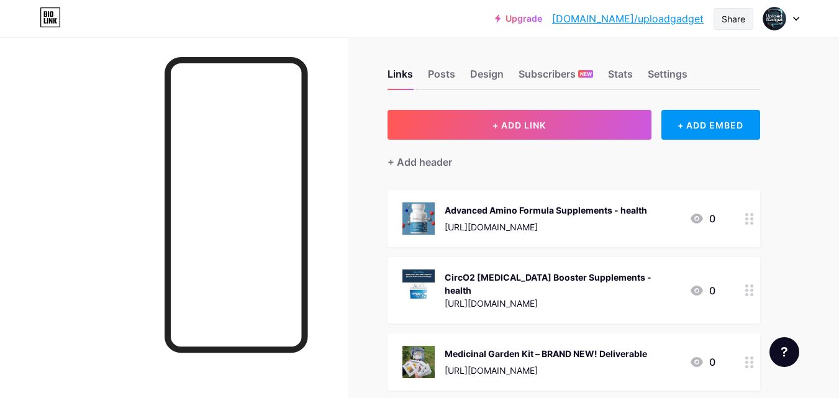
click at [729, 21] on div "Share" at bounding box center [733, 18] width 24 height 13
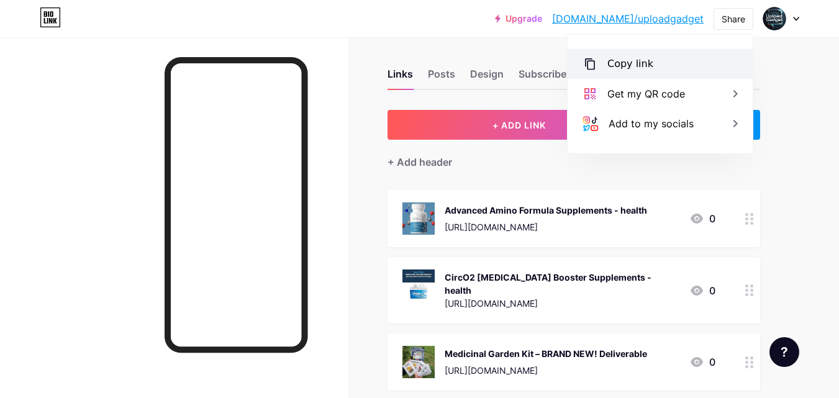
click at [711, 57] on div "Copy link" at bounding box center [659, 64] width 185 height 30
